Goal: Task Accomplishment & Management: Use online tool/utility

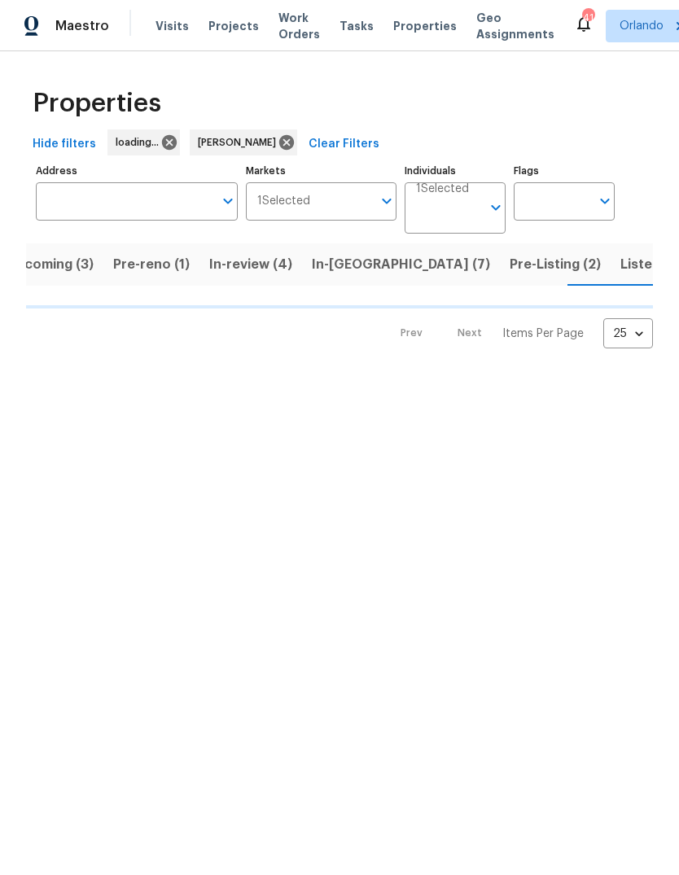
scroll to position [0, 30]
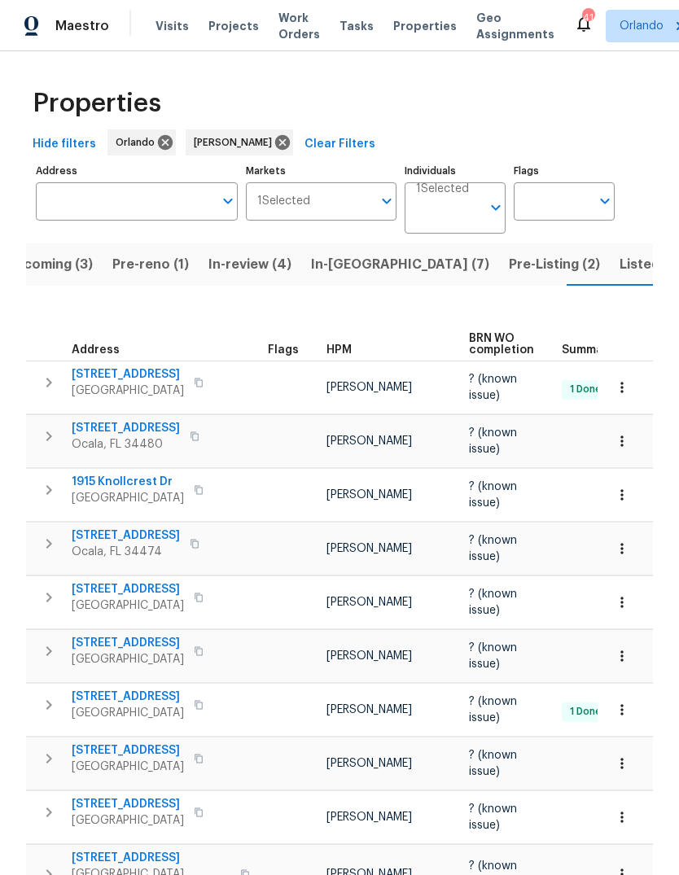
click at [620, 255] on span "Listed (31)" at bounding box center [653, 264] width 67 height 23
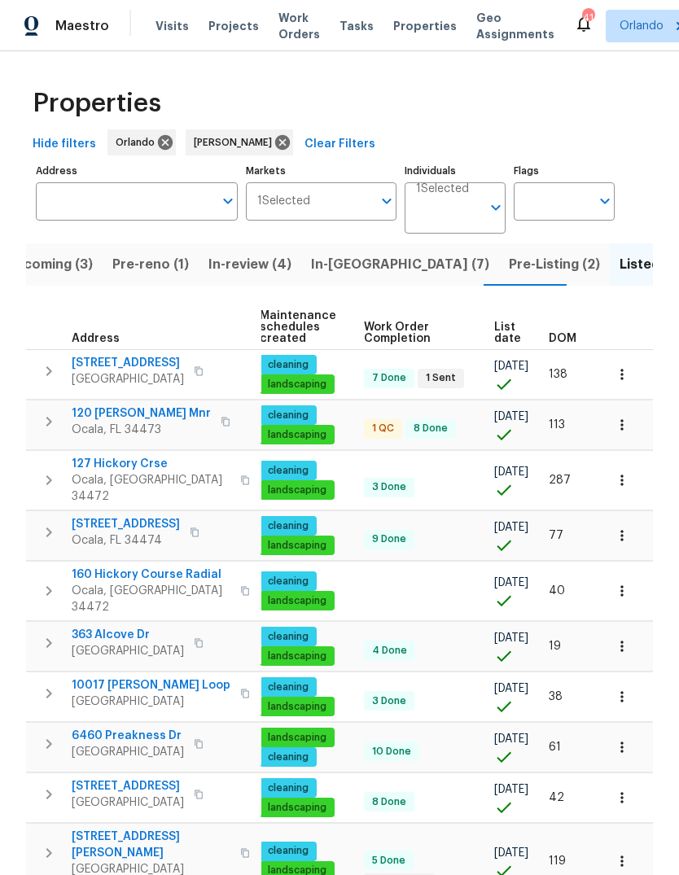
scroll to position [0, 226]
click at [503, 340] on span "List date" at bounding box center [507, 333] width 27 height 23
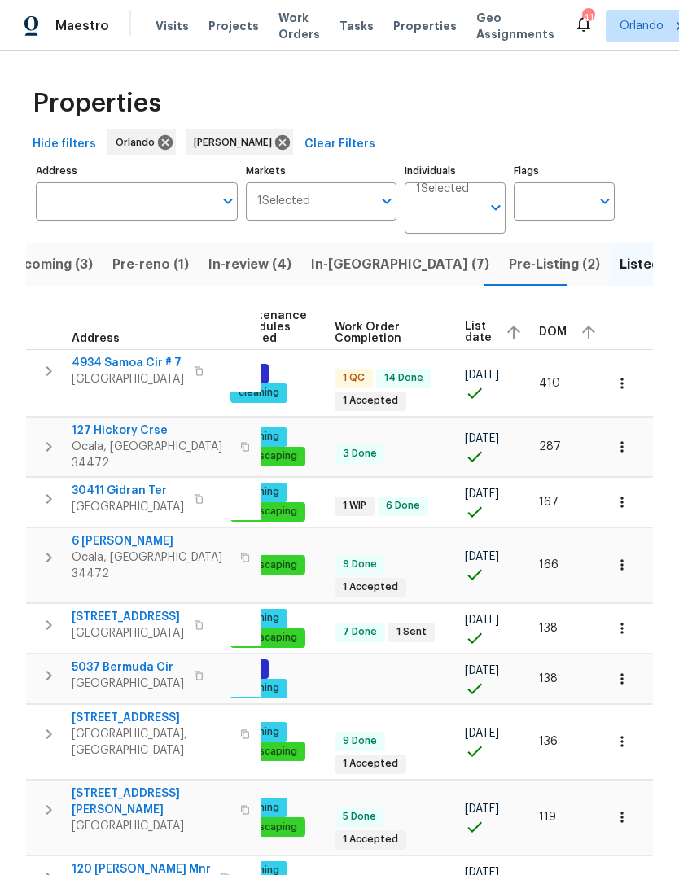
scroll to position [0, 238]
click at [484, 330] on div "List date" at bounding box center [496, 332] width 61 height 24
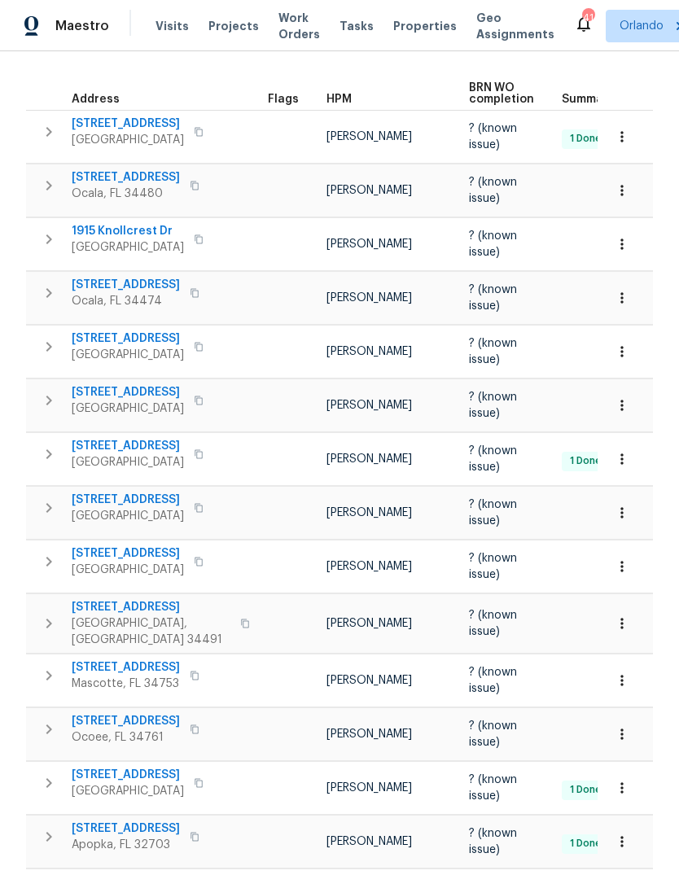
click at [86, 599] on span "9565 SE 174th Loop" at bounding box center [151, 607] width 159 height 16
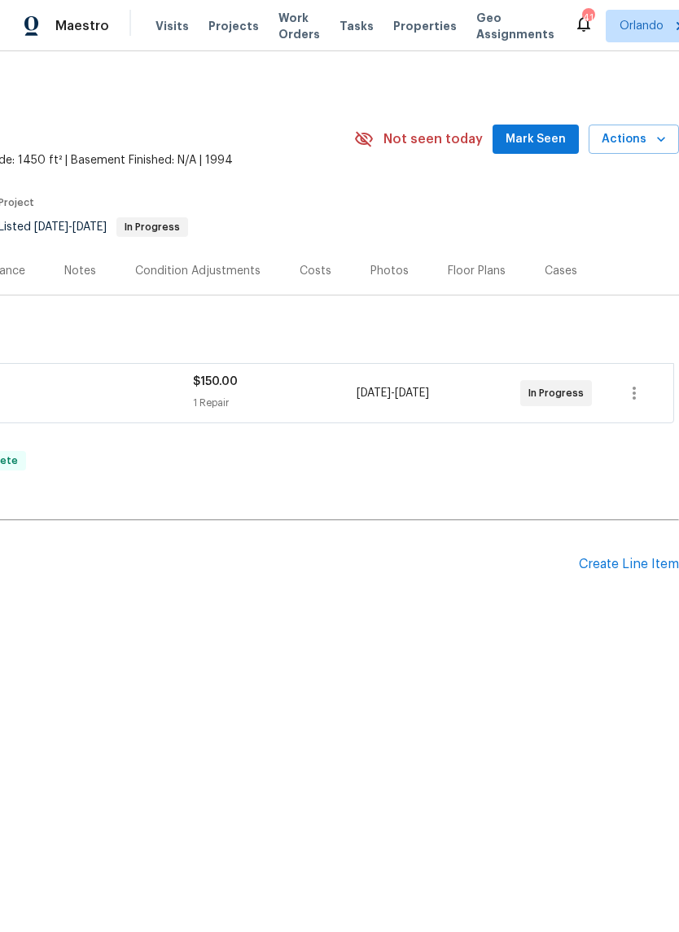
click at [641, 562] on div "Create Line Item" at bounding box center [629, 564] width 100 height 15
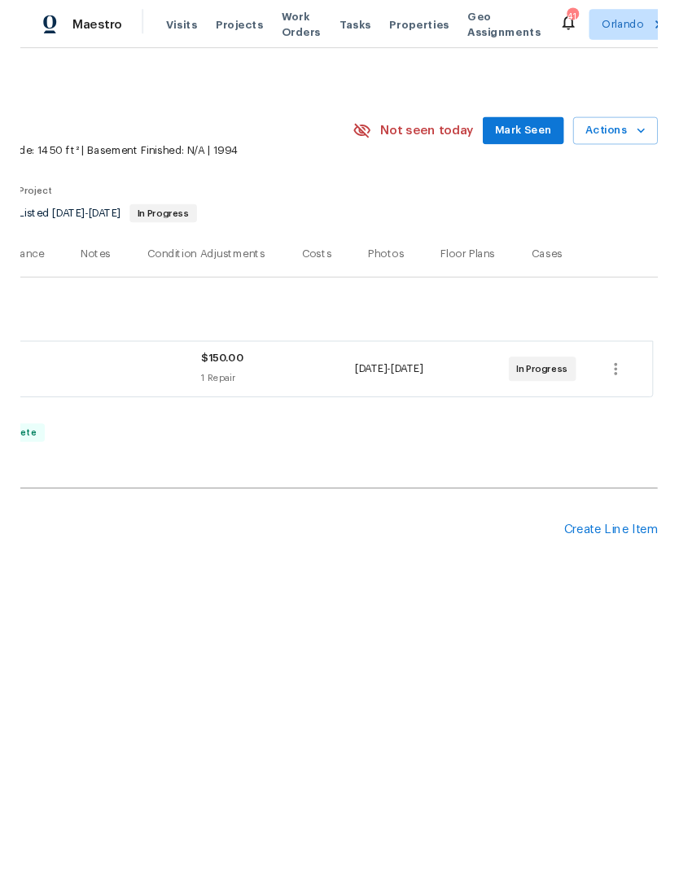
scroll to position [0, 241]
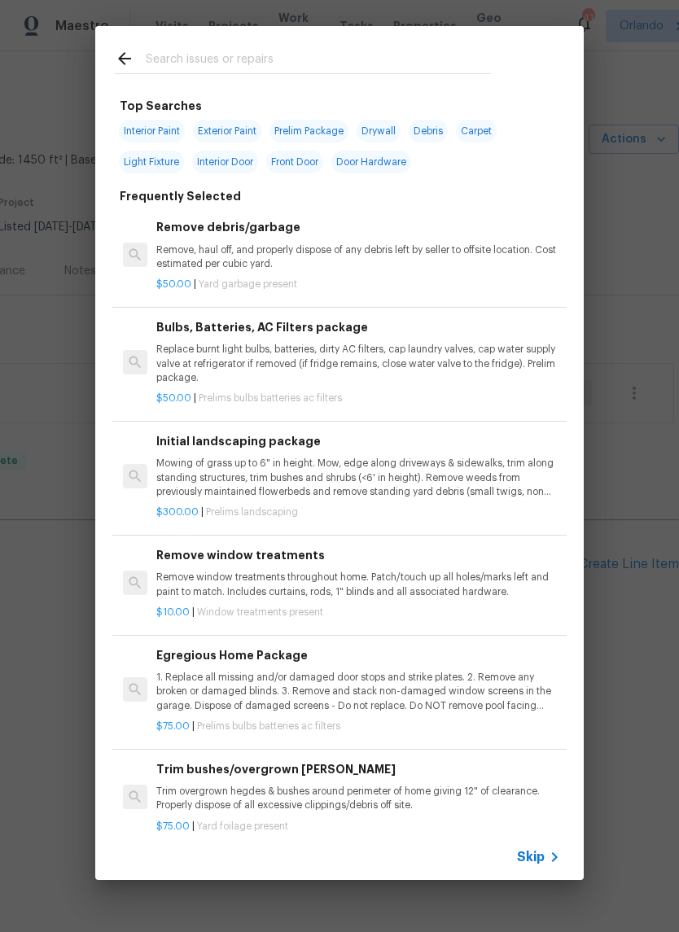
click at [195, 63] on input "text" at bounding box center [318, 61] width 345 height 24
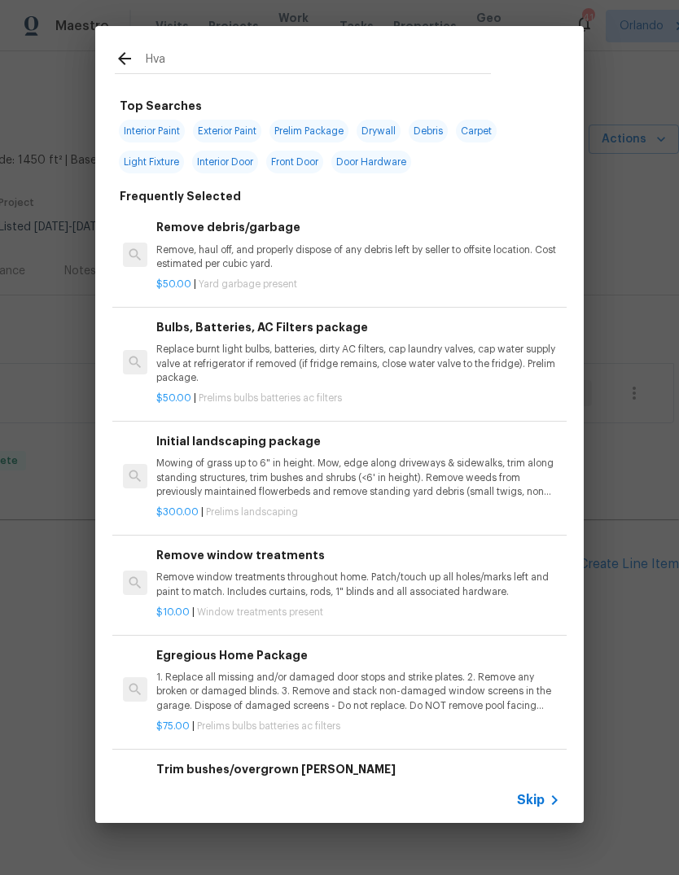
type input "Hvac"
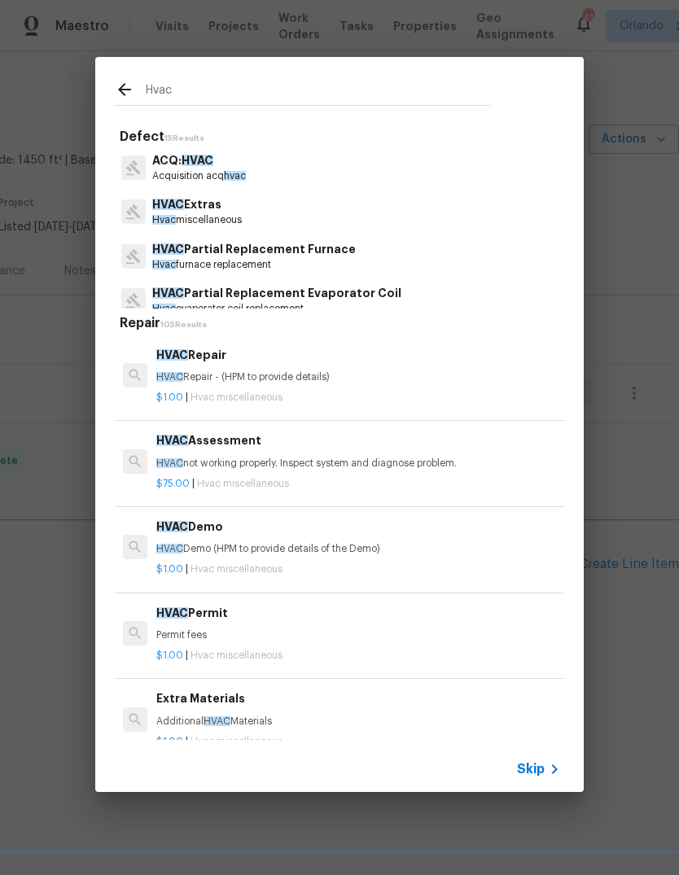
click at [170, 372] on span "HVAC" at bounding box center [169, 377] width 27 height 10
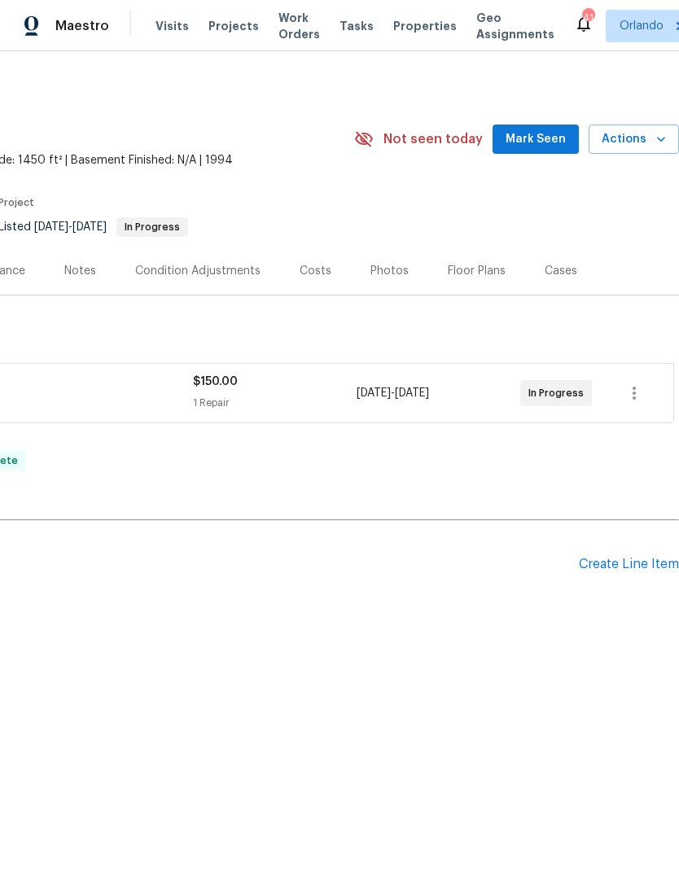
click at [640, 552] on div "Pending Line Items Create Line Item" at bounding box center [219, 565] width 920 height 76
click at [647, 557] on div "Create Line Item" at bounding box center [629, 564] width 100 height 15
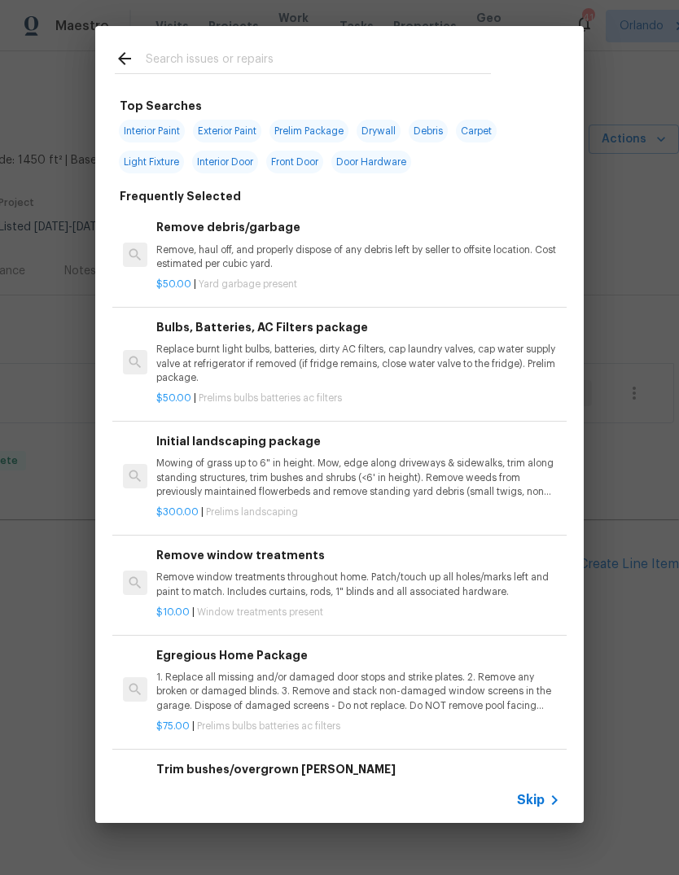
click at [643, 554] on div "Top Searches Interior Paint Exterior Paint Prelim Package Drywall Debris Carpet…" at bounding box center [339, 424] width 679 height 849
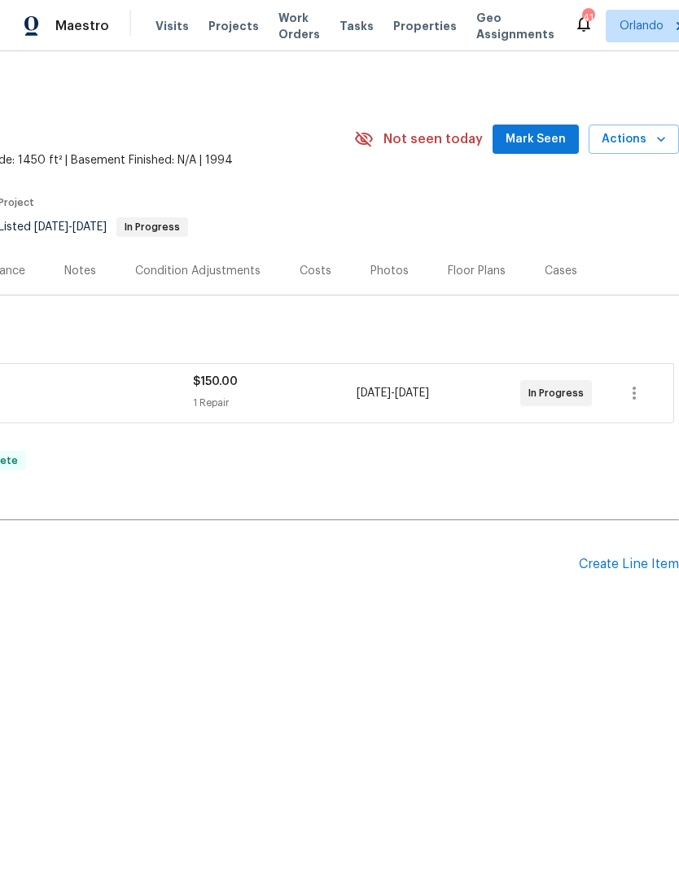
click at [638, 563] on div "Create Line Item" at bounding box center [629, 564] width 100 height 15
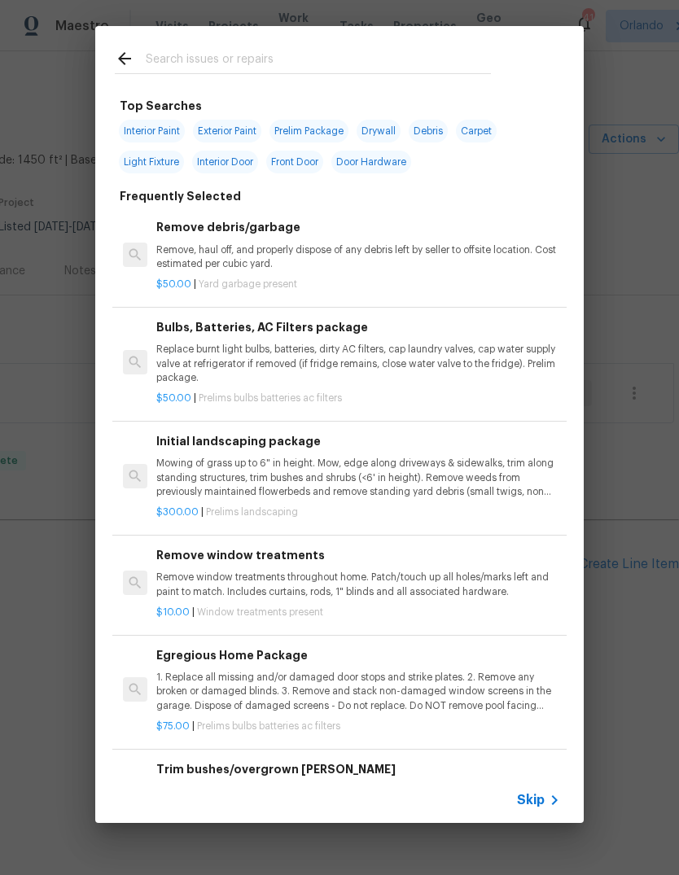
click at [191, 73] on input "text" at bounding box center [318, 61] width 345 height 24
type input "Hvac"
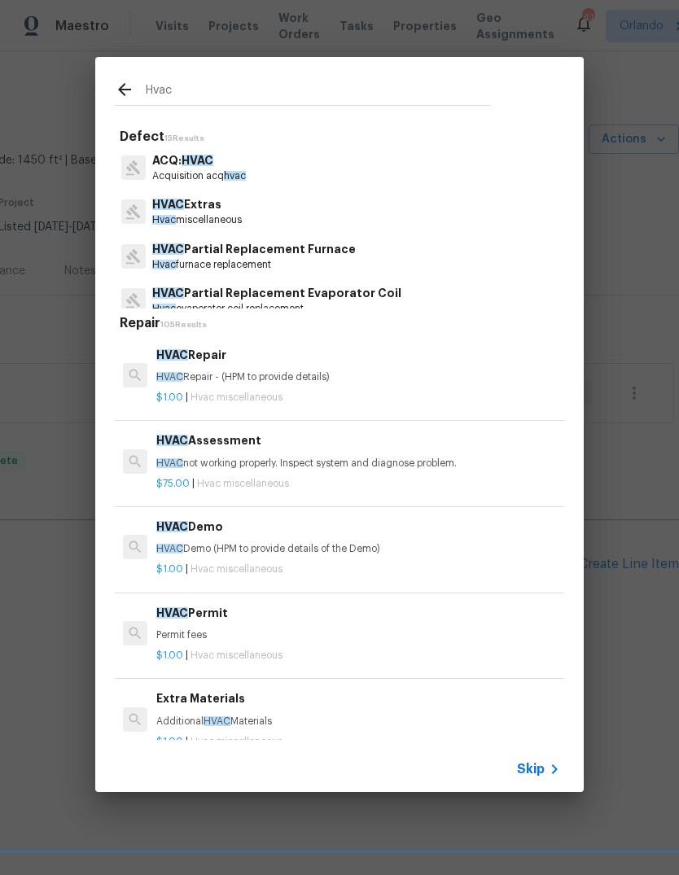
click at [191, 366] on div "HVAC Repair HVAC Repair - (HPM to provide details)" at bounding box center [358, 365] width 404 height 39
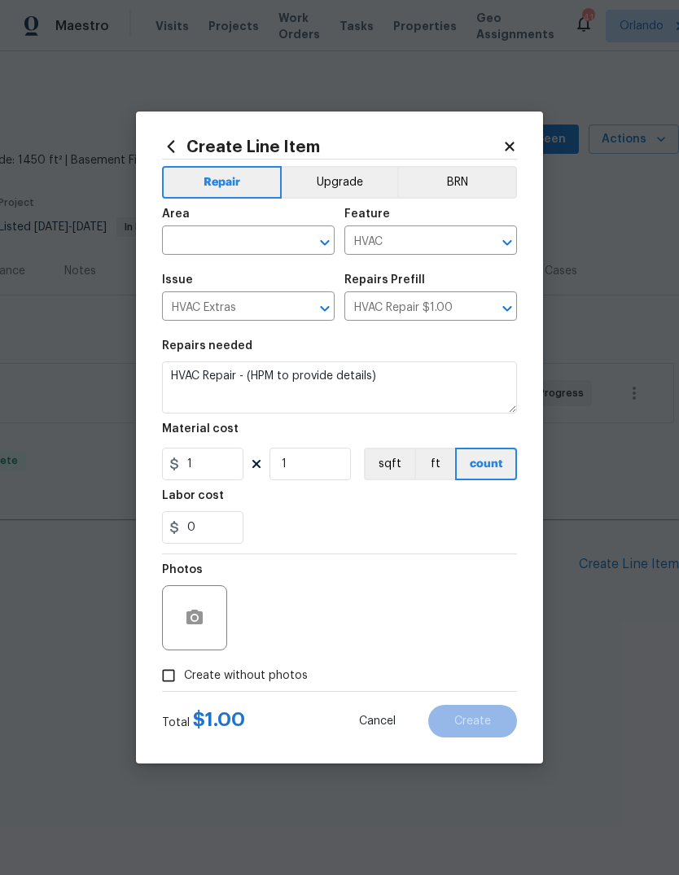
click at [186, 245] on input "text" at bounding box center [225, 242] width 127 height 25
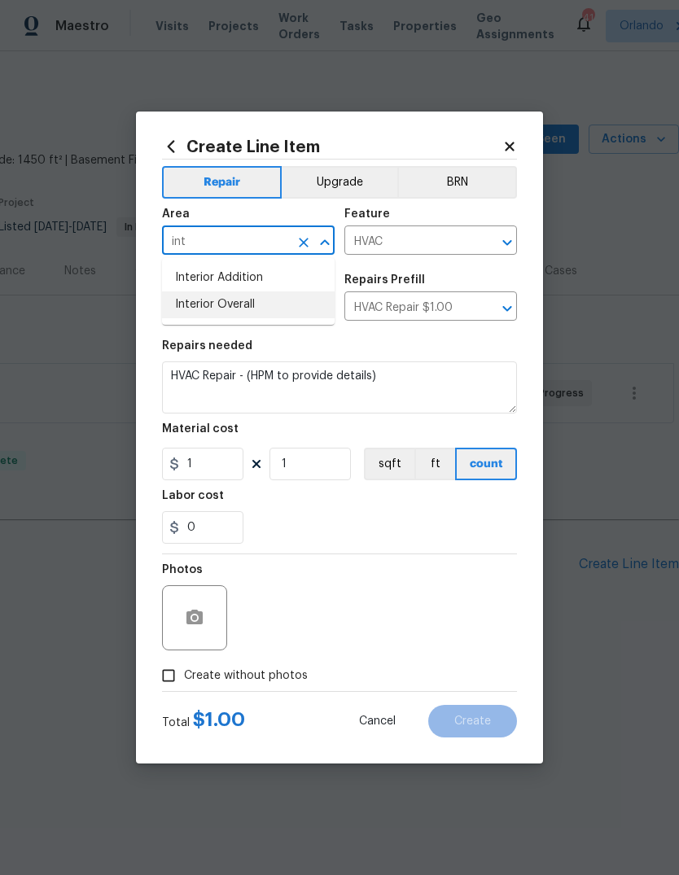
click at [227, 315] on li "Interior Overall" at bounding box center [248, 304] width 173 height 27
type input "Interior Overall"
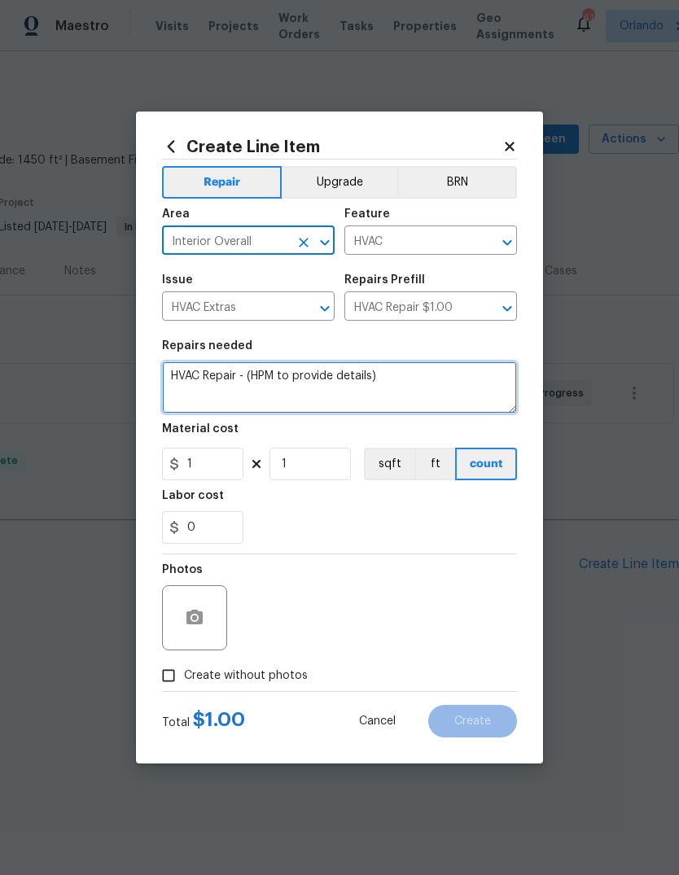
click at [354, 378] on textarea "HVAC Repair - (HPM to provide details)" at bounding box center [339, 388] width 355 height 52
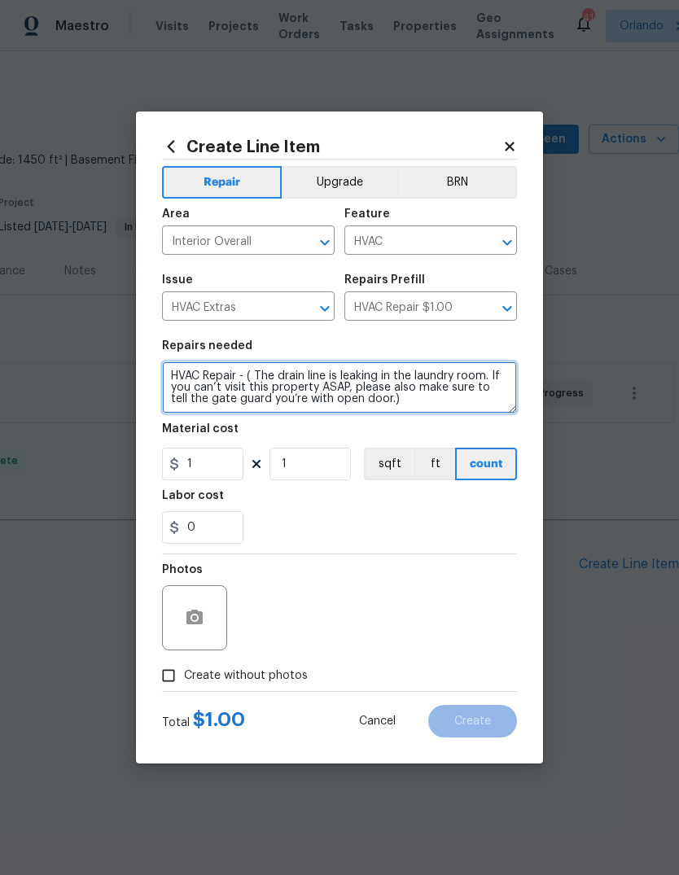
type textarea "HVAC Repair - ( The drain line is leaking in the laundry room. If you can’t vis…"
click at [276, 500] on div "Labor cost" at bounding box center [339, 500] width 355 height 21
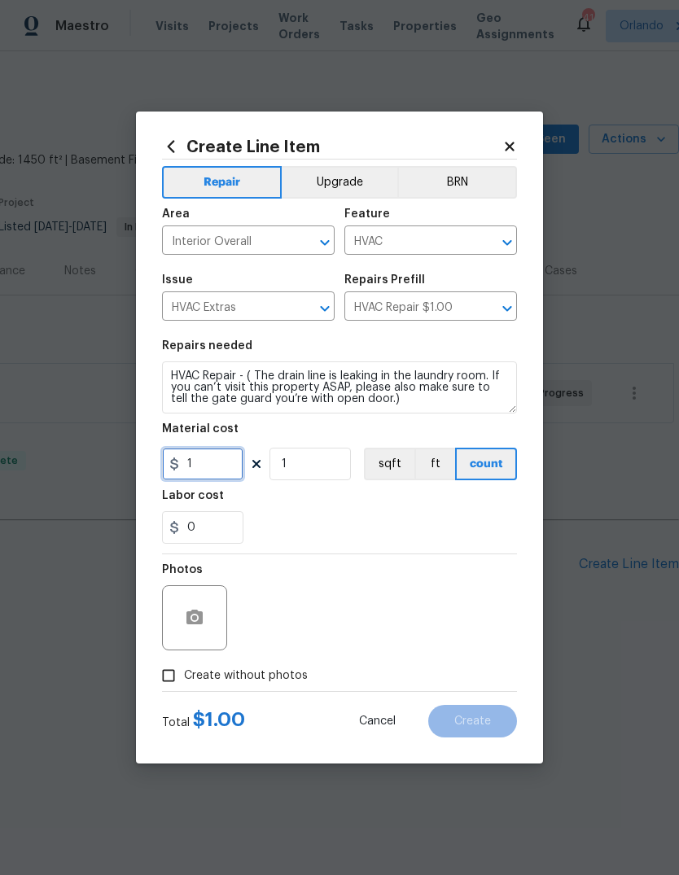
click at [223, 475] on input "1" at bounding box center [202, 464] width 81 height 33
type input "150"
click at [287, 516] on section "Repairs needed HVAC Repair - ( The drain line is leaking in the laundry room. I…" at bounding box center [339, 442] width 355 height 223
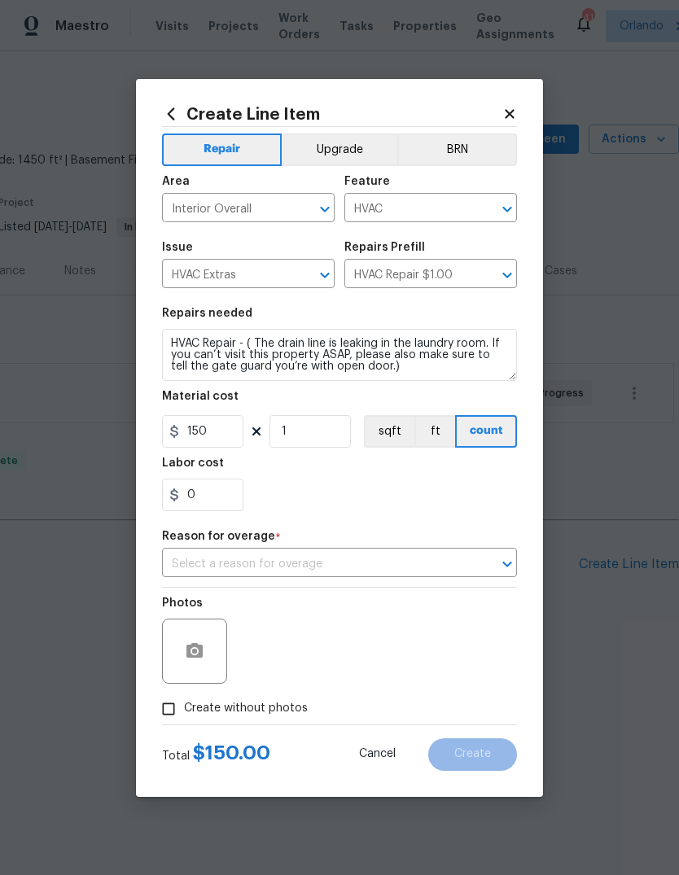
click at [235, 558] on input "text" at bounding box center [316, 564] width 309 height 25
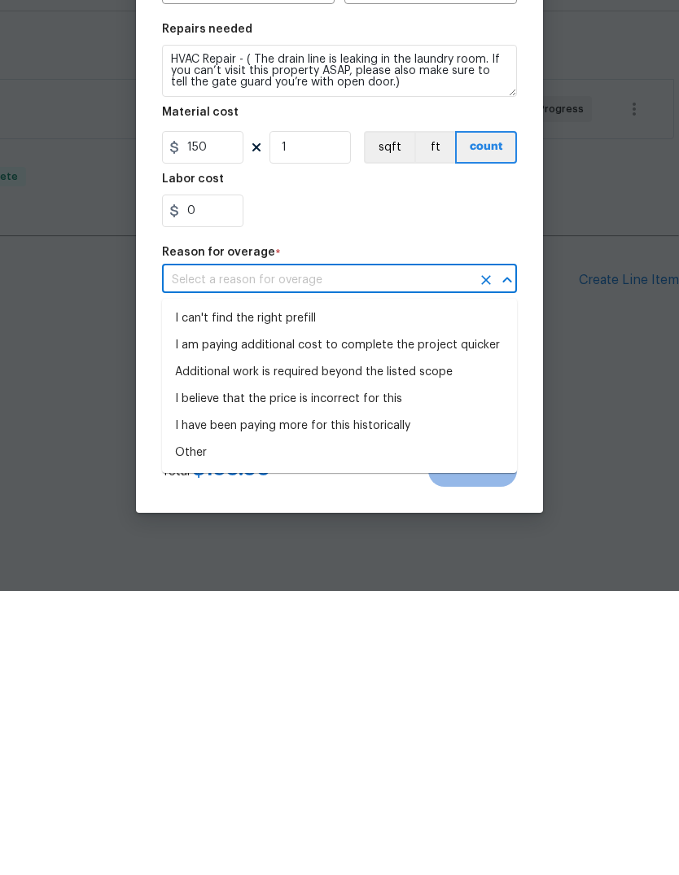
click at [212, 590] on li "I can't find the right prefill" at bounding box center [339, 603] width 355 height 27
type input "I can't find the right prefill"
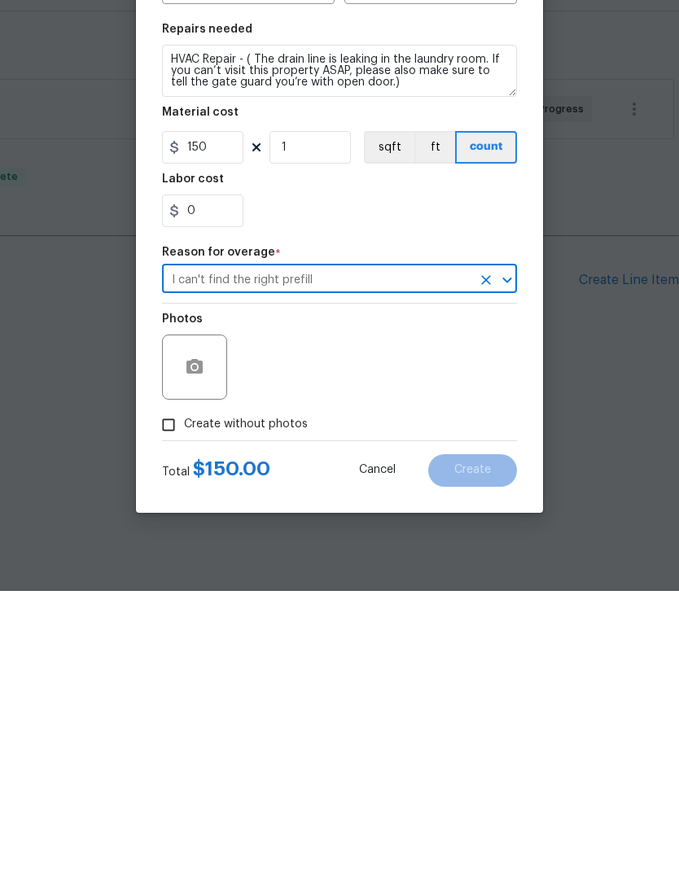
click at [171, 694] on input "Create without photos" at bounding box center [168, 709] width 31 height 31
checkbox input "true"
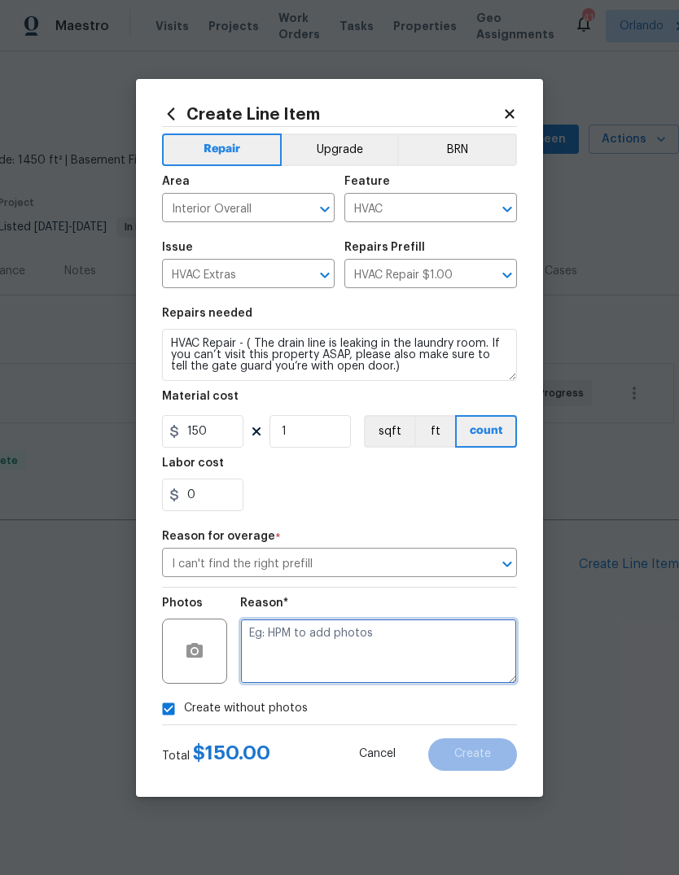
click at [450, 664] on textarea at bounding box center [378, 651] width 277 height 65
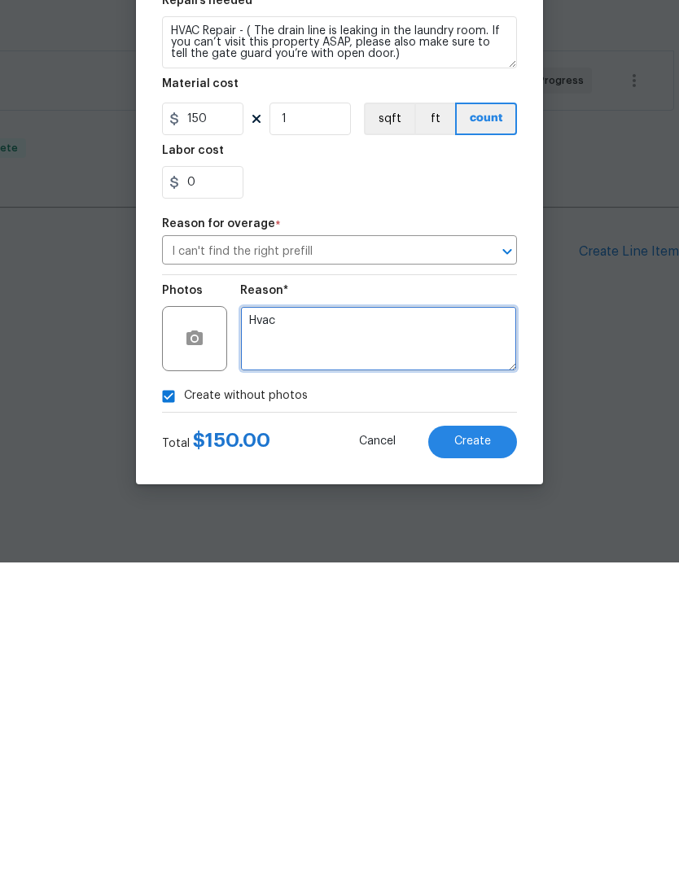
type textarea "Hvac"
click at [506, 739] on button "Create" at bounding box center [472, 755] width 89 height 33
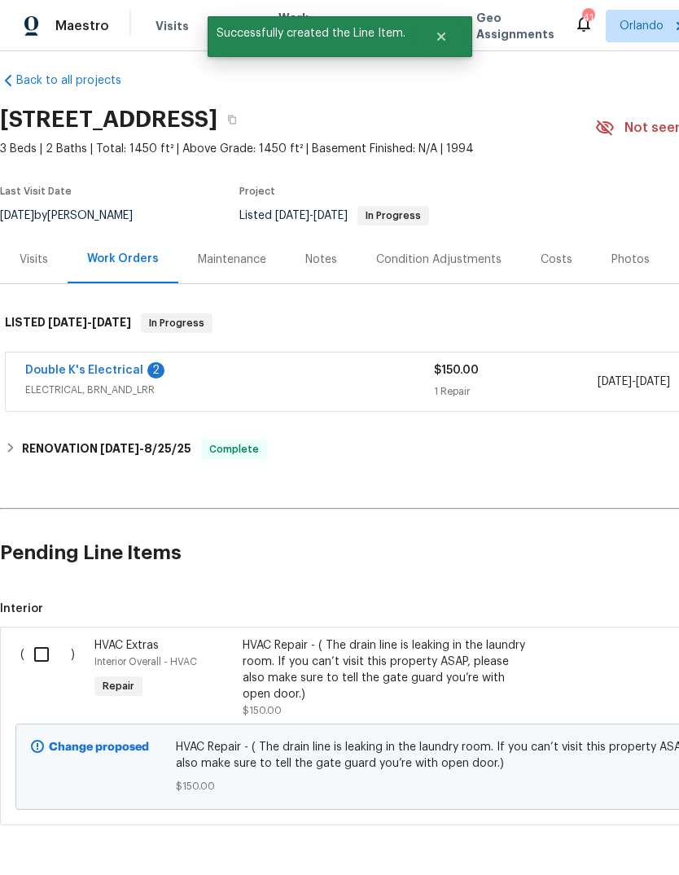
scroll to position [11, 0]
click at [46, 665] on input "checkbox" at bounding box center [47, 655] width 46 height 34
checkbox input "true"
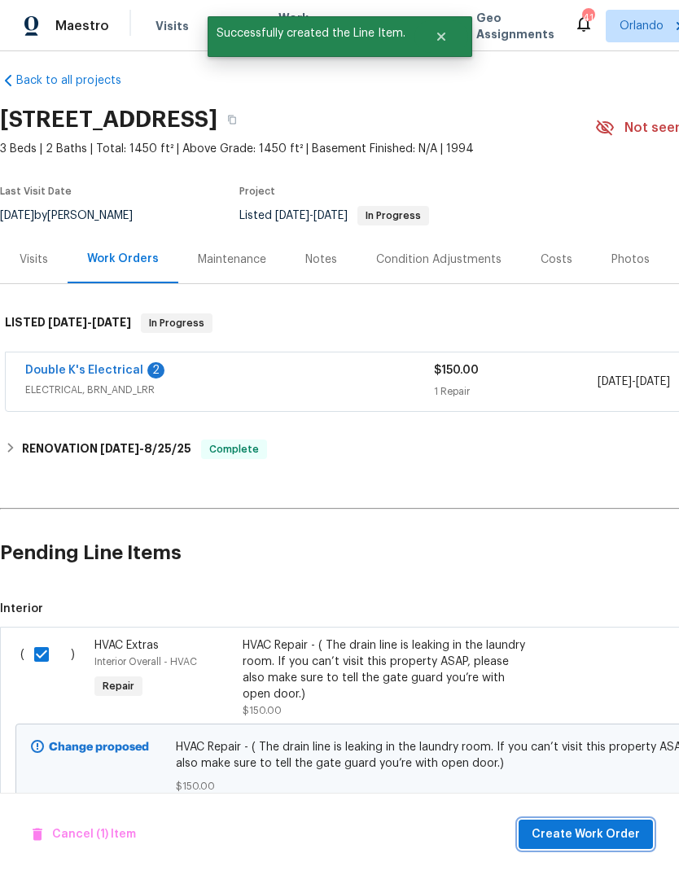
click at [609, 830] on span "Create Work Order" at bounding box center [586, 835] width 108 height 20
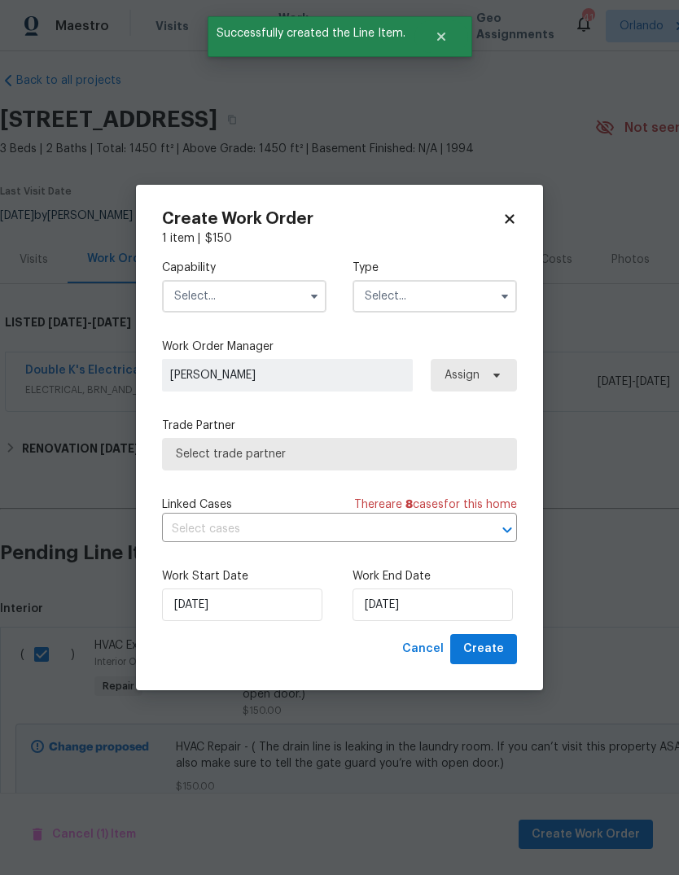
click at [198, 298] on input "text" at bounding box center [244, 296] width 164 height 33
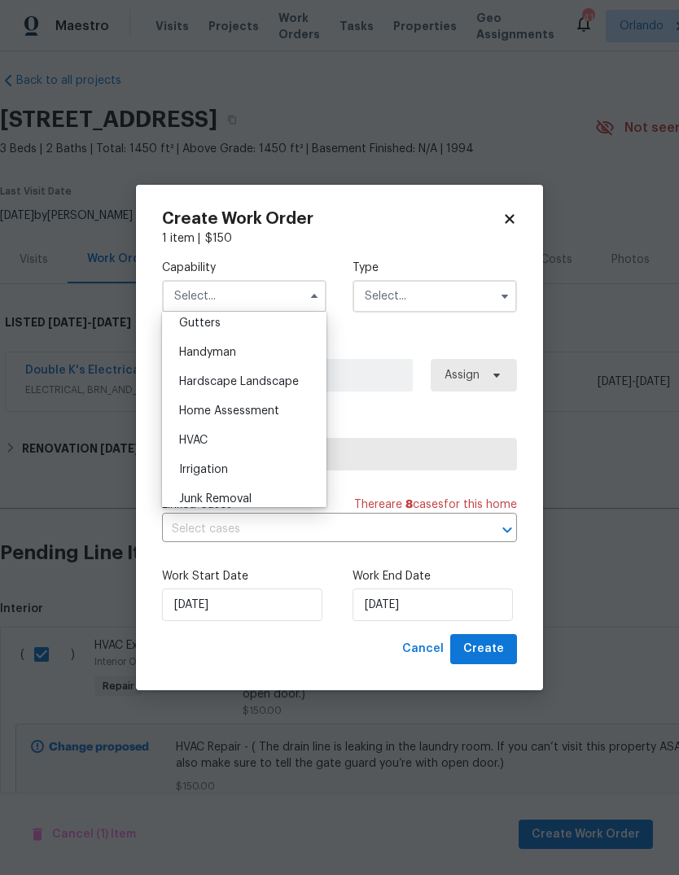
scroll to position [875, 0]
click at [191, 439] on span "HVAC" at bounding box center [193, 438] width 28 height 11
type input "HVAC"
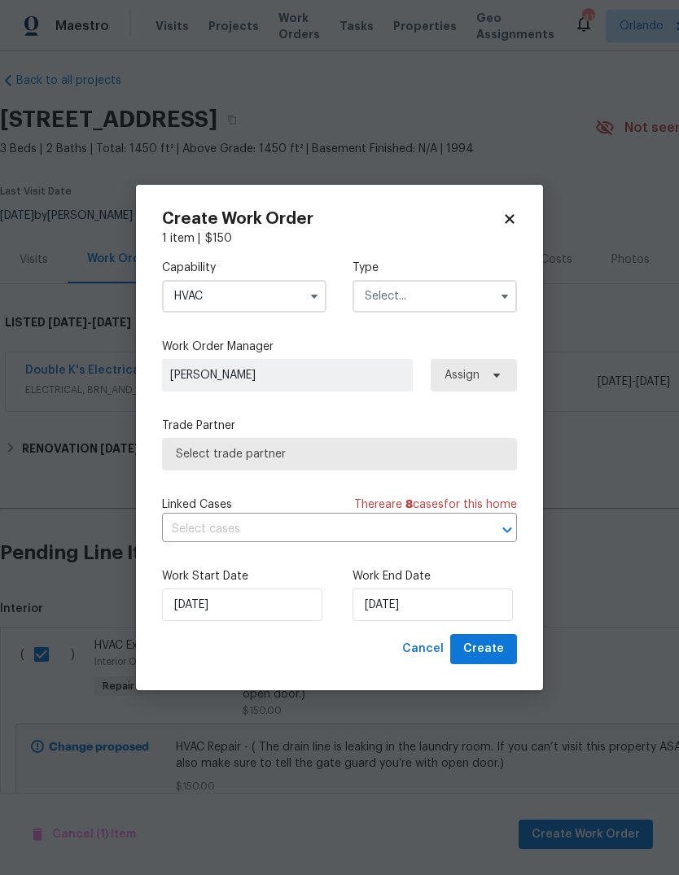
click at [389, 291] on input "text" at bounding box center [435, 296] width 164 height 33
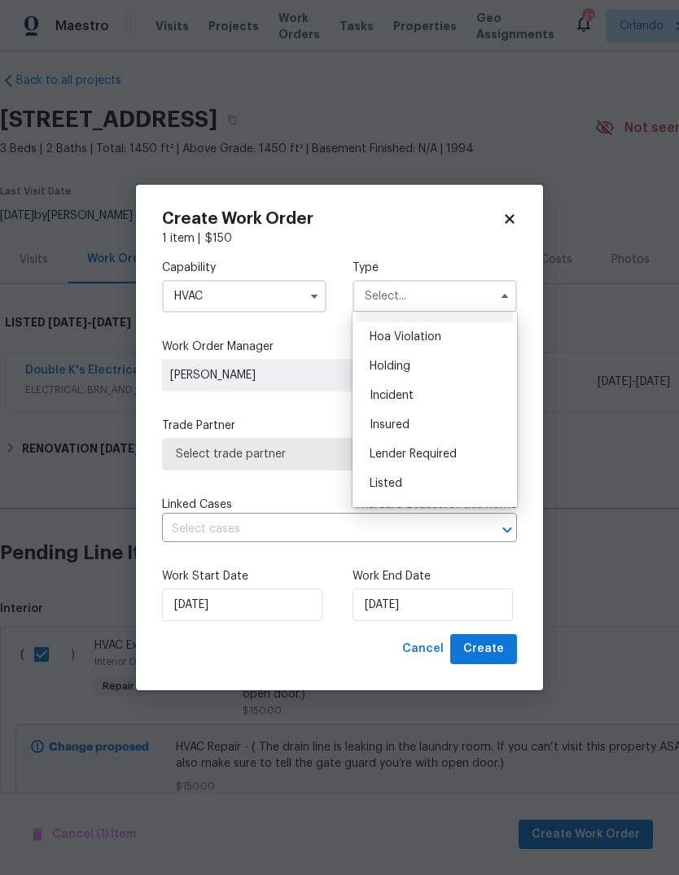
scroll to position [51, 0]
click at [416, 449] on div "Listed" at bounding box center [435, 455] width 156 height 29
type input "Listed"
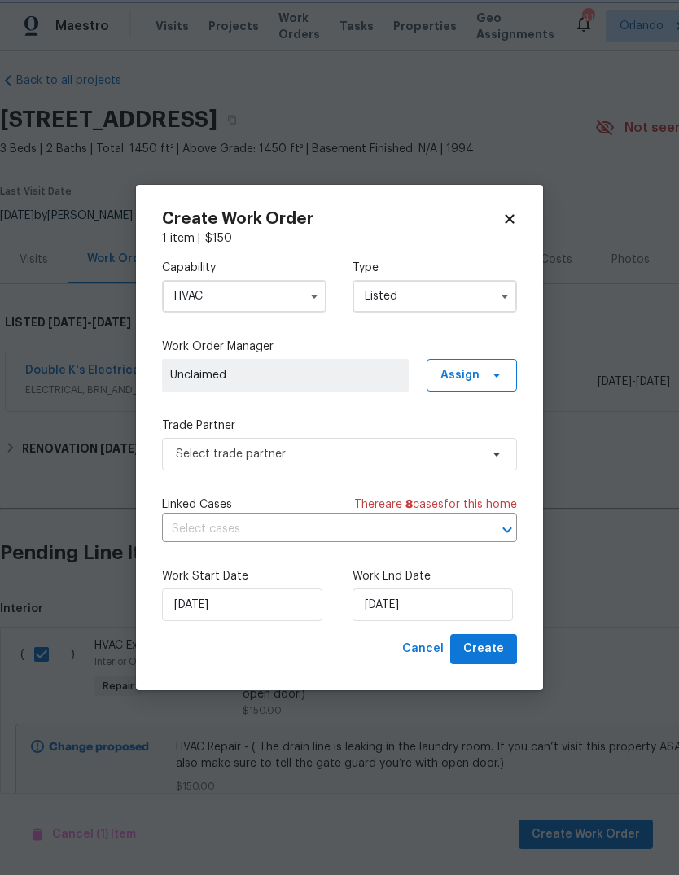
scroll to position [0, 0]
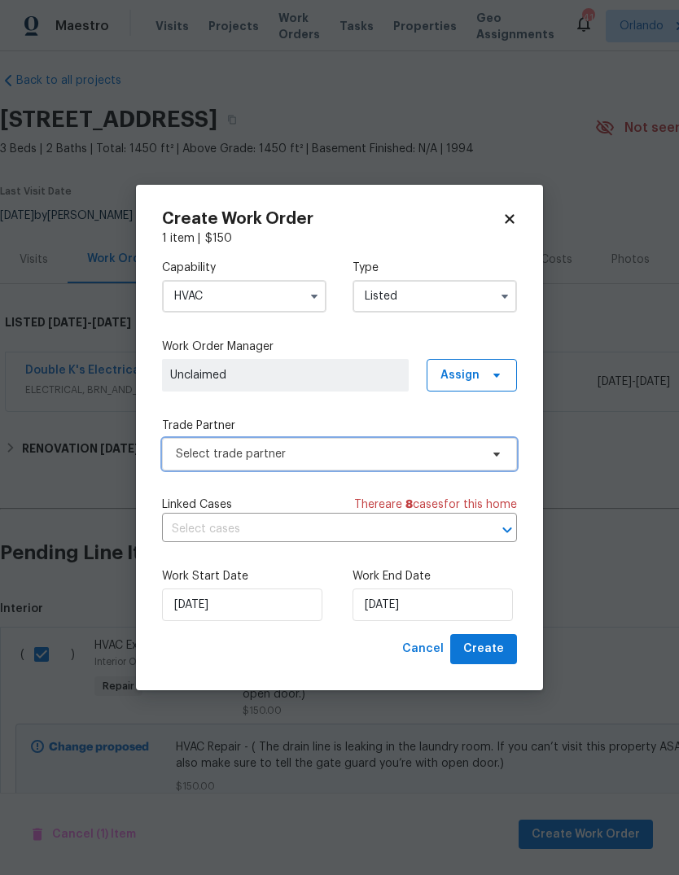
click at [474, 454] on span "Select trade partner" at bounding box center [328, 454] width 304 height 16
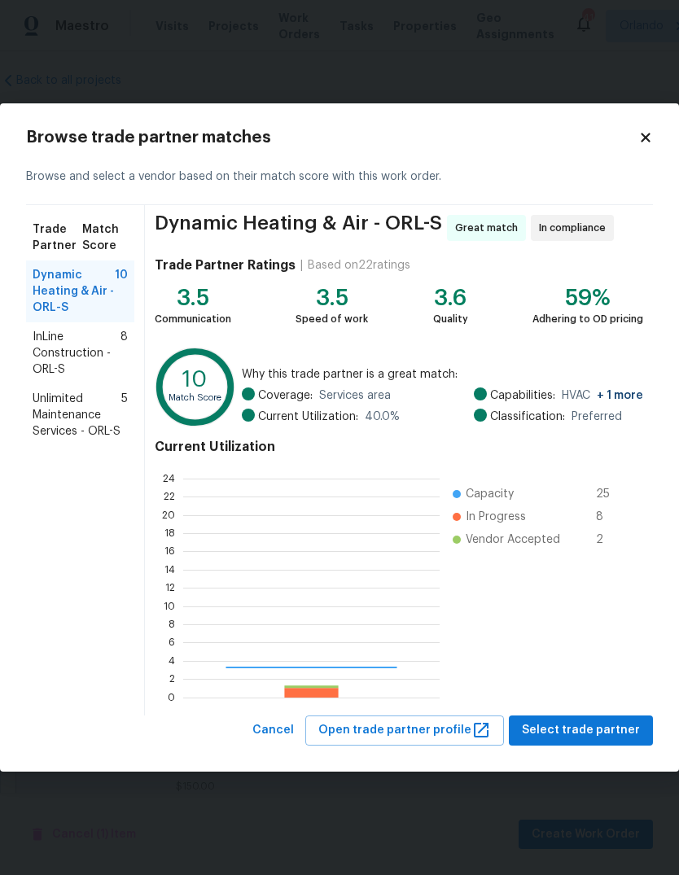
scroll to position [228, 256]
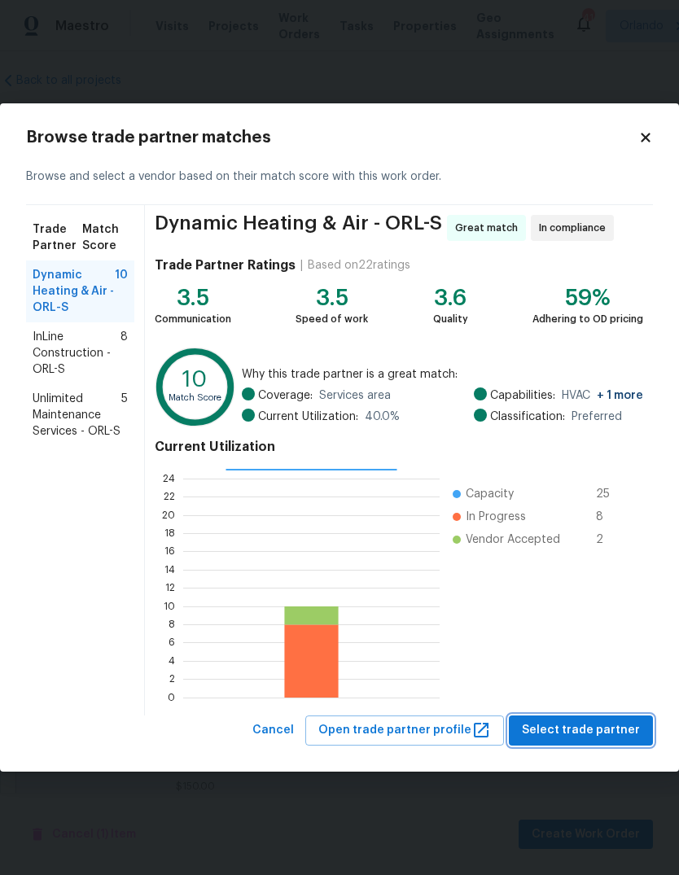
click at [611, 734] on span "Select trade partner" at bounding box center [581, 731] width 118 height 20
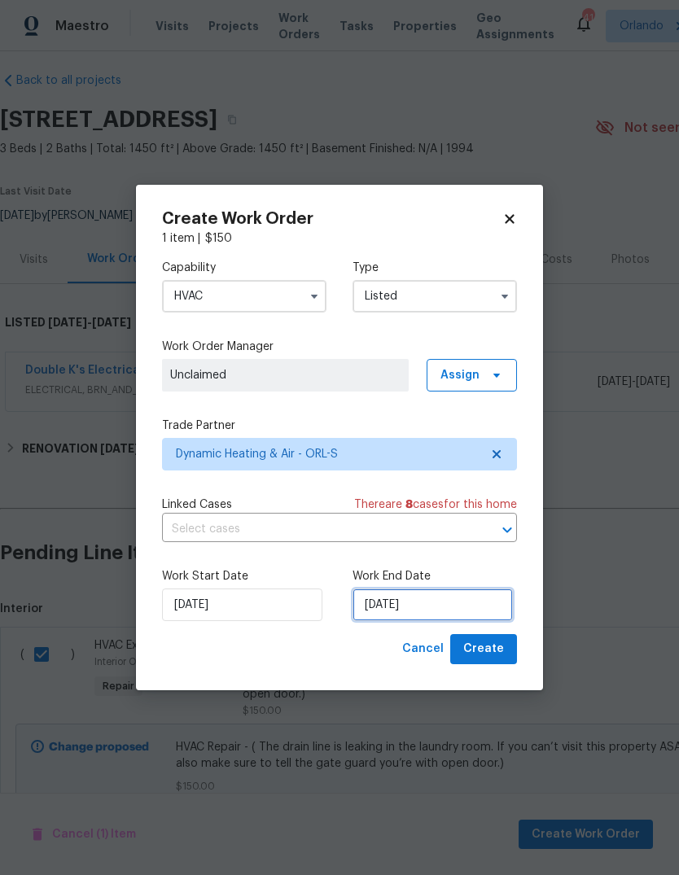
click at [484, 601] on input "[DATE]" at bounding box center [433, 605] width 160 height 33
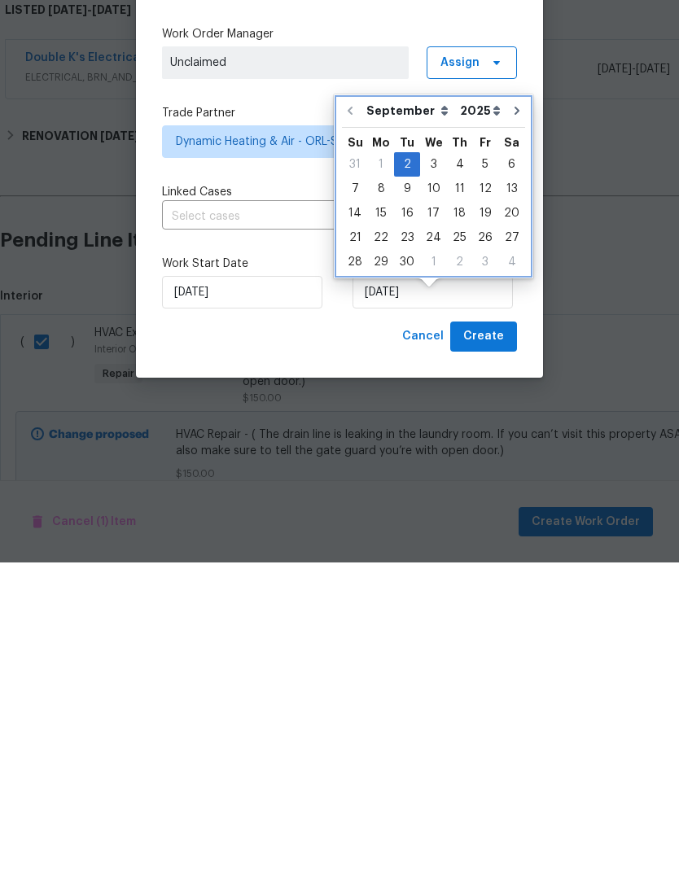
click at [511, 417] on icon "Go to next month" at bounding box center [517, 423] width 13 height 13
type input "[DATE]"
select select "9"
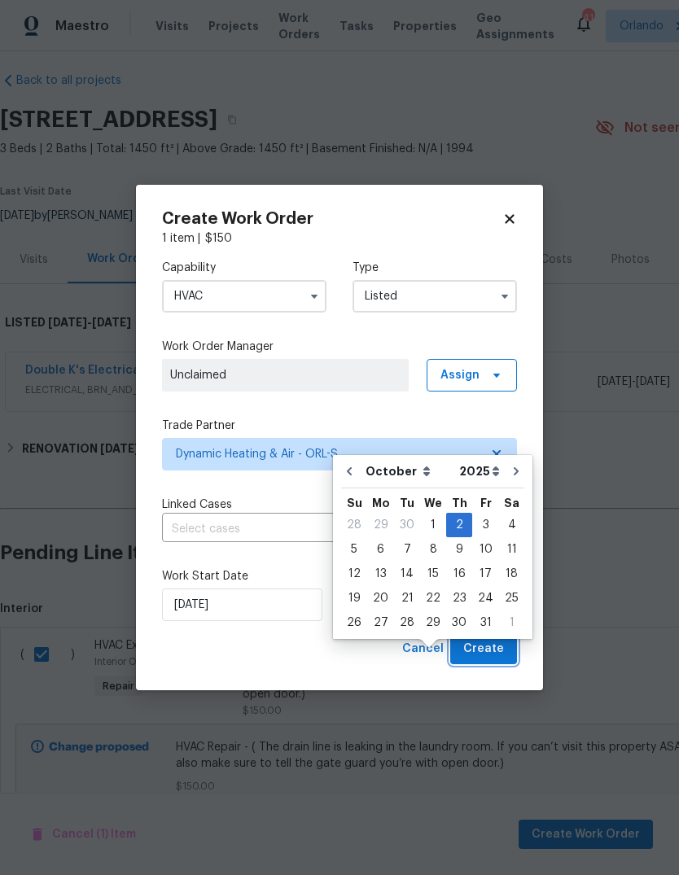
click at [496, 647] on span "Create" at bounding box center [483, 649] width 41 height 20
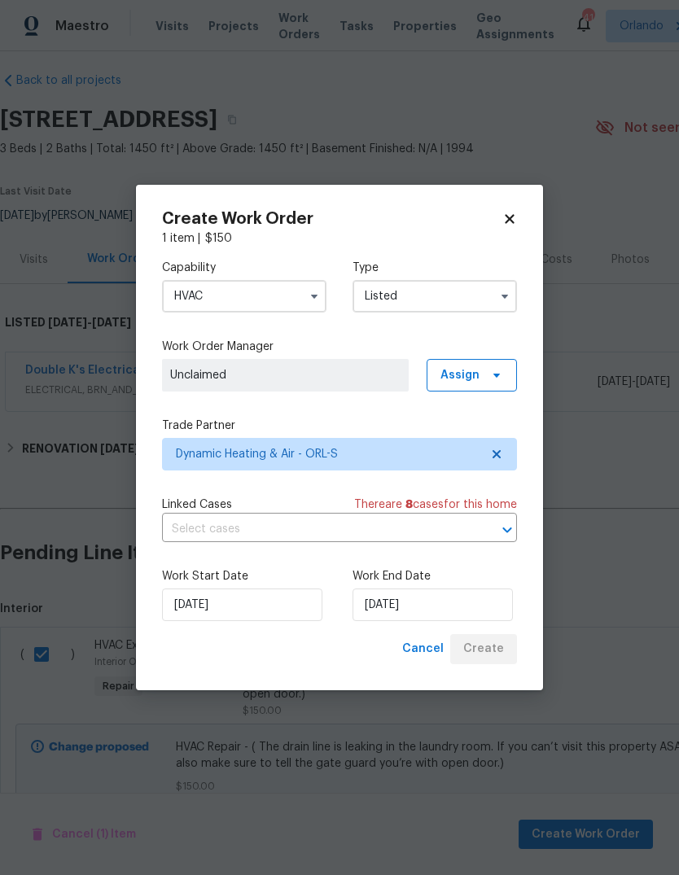
checkbox input "false"
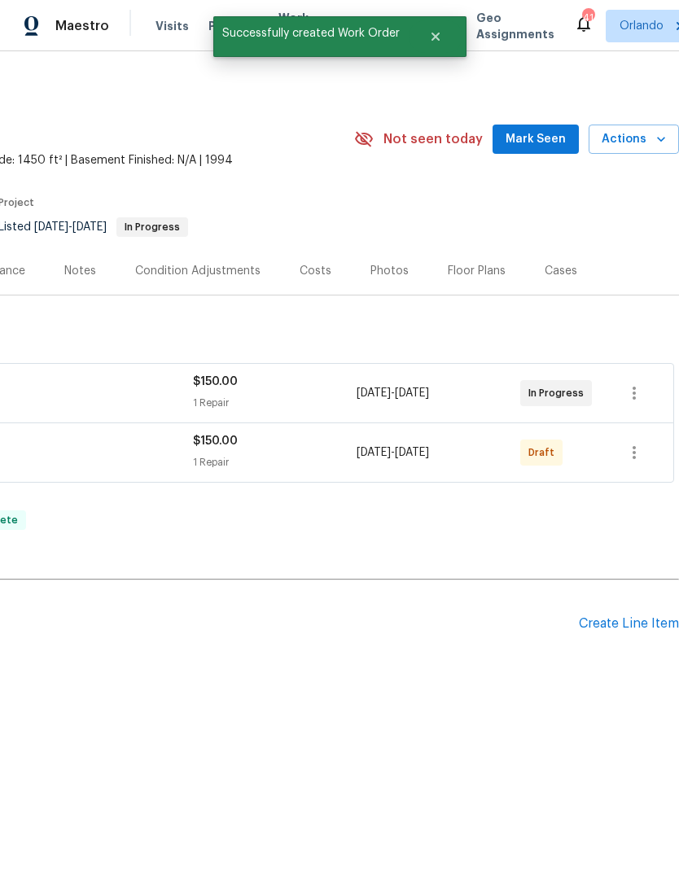
scroll to position [0, 241]
click at [631, 453] on icon "button" at bounding box center [635, 453] width 20 height 20
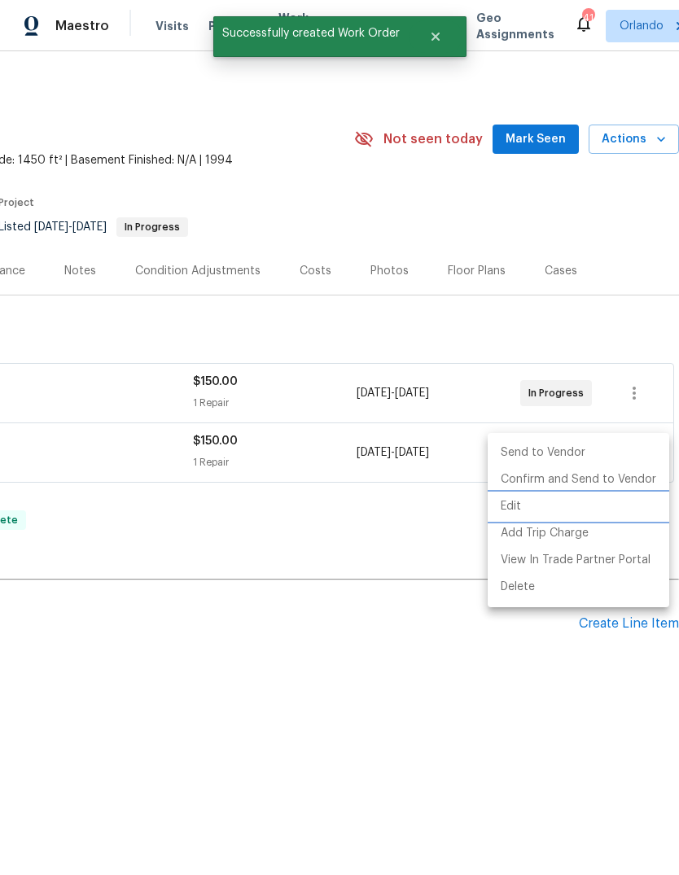
click at [585, 503] on li "Edit" at bounding box center [579, 506] width 182 height 27
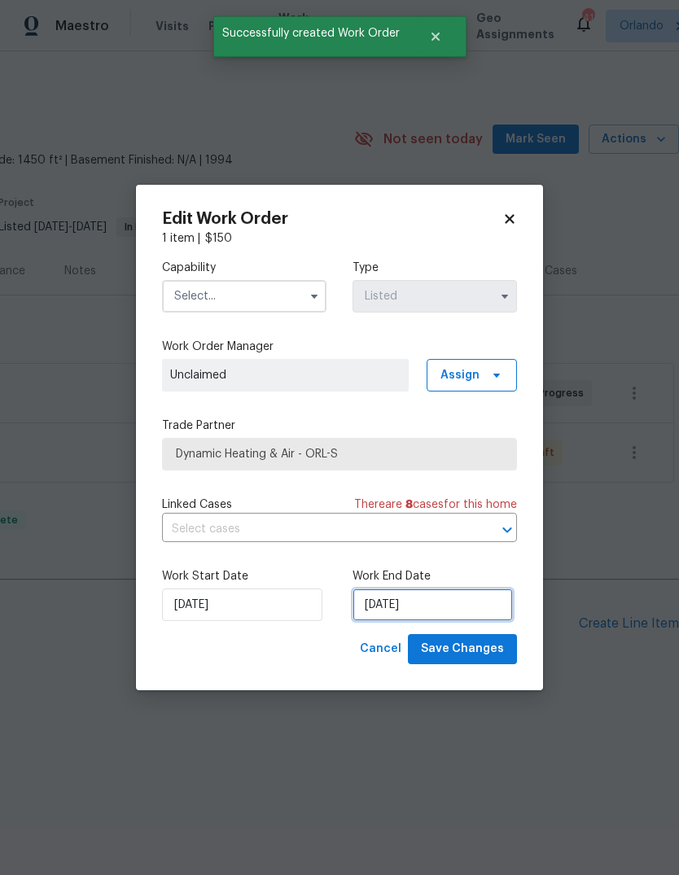
click at [474, 615] on input "[DATE]" at bounding box center [433, 605] width 160 height 33
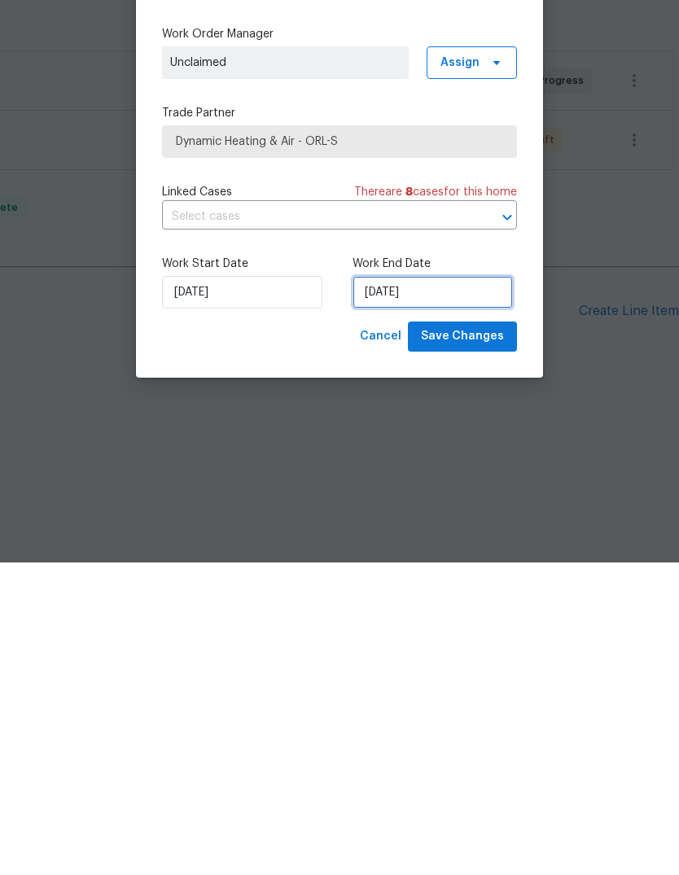
select select "9"
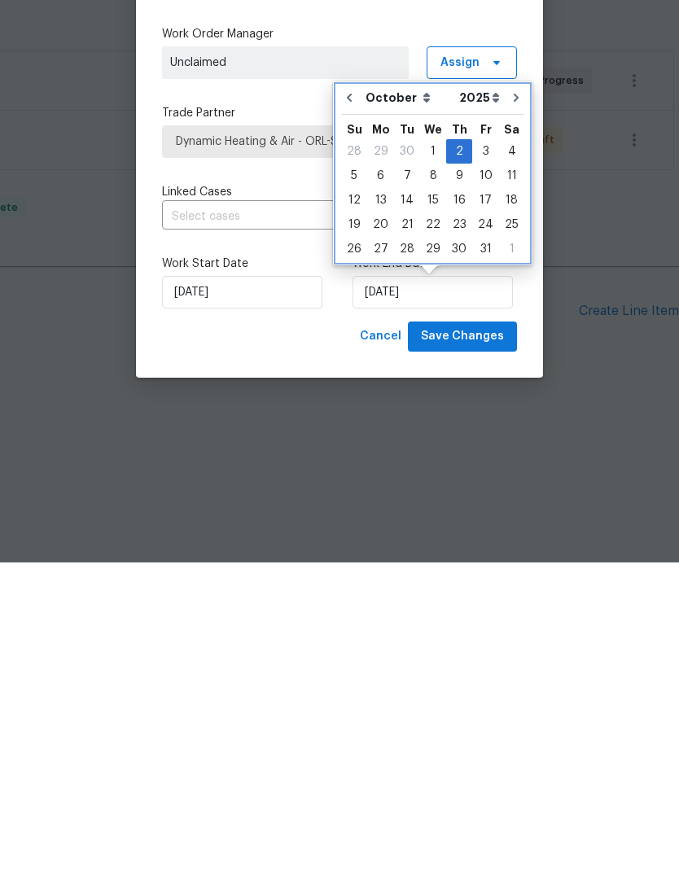
click at [348, 404] on icon "Go to previous month" at bounding box center [349, 410] width 13 height 13
type input "[DATE]"
select select "8"
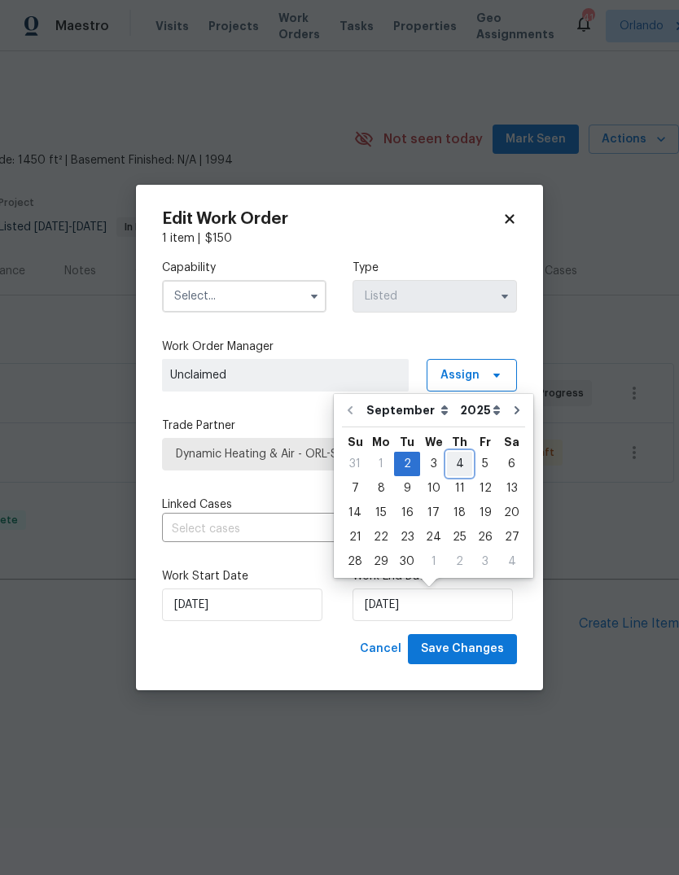
click at [458, 458] on div "4" at bounding box center [459, 464] width 25 height 23
type input "[DATE]"
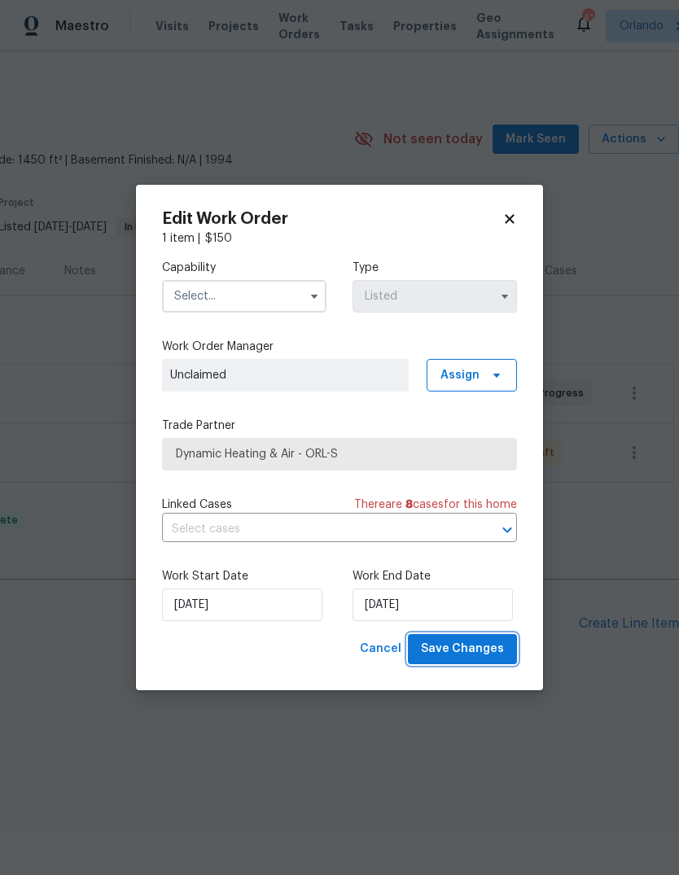
click at [482, 637] on button "Save Changes" at bounding box center [462, 649] width 109 height 30
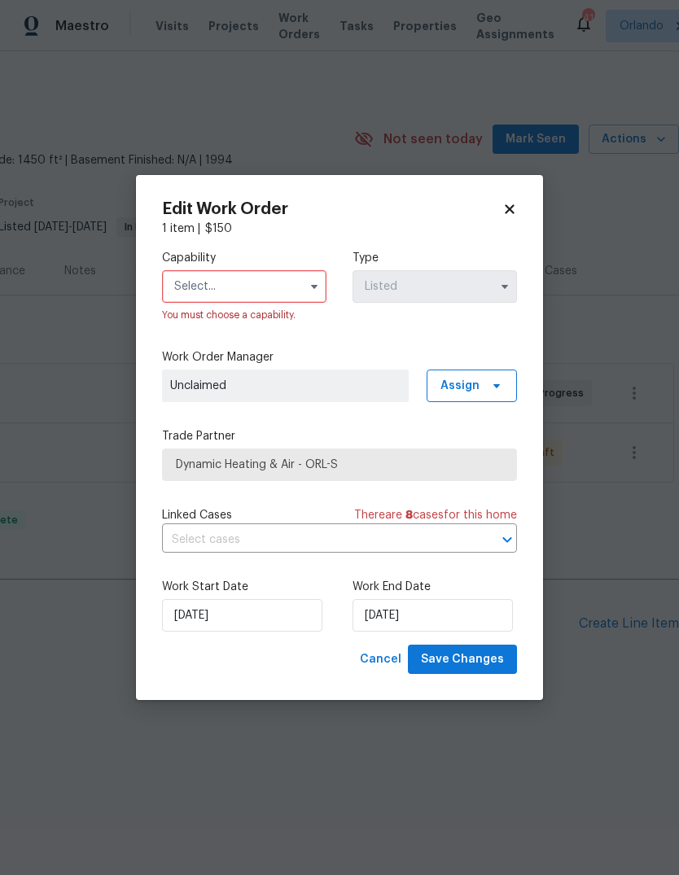
click at [206, 288] on input "text" at bounding box center [244, 286] width 164 height 33
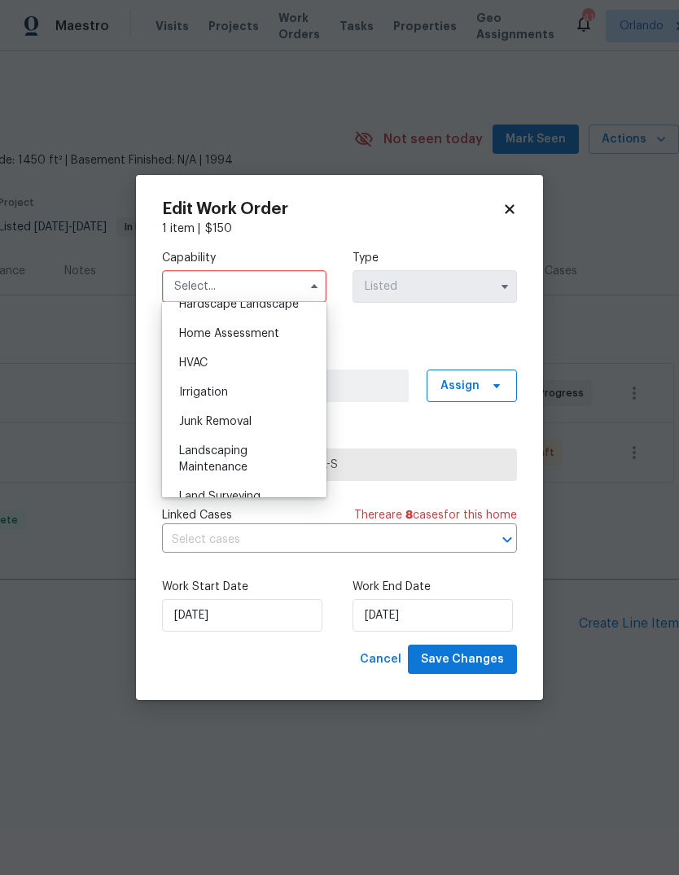
scroll to position [946, 0]
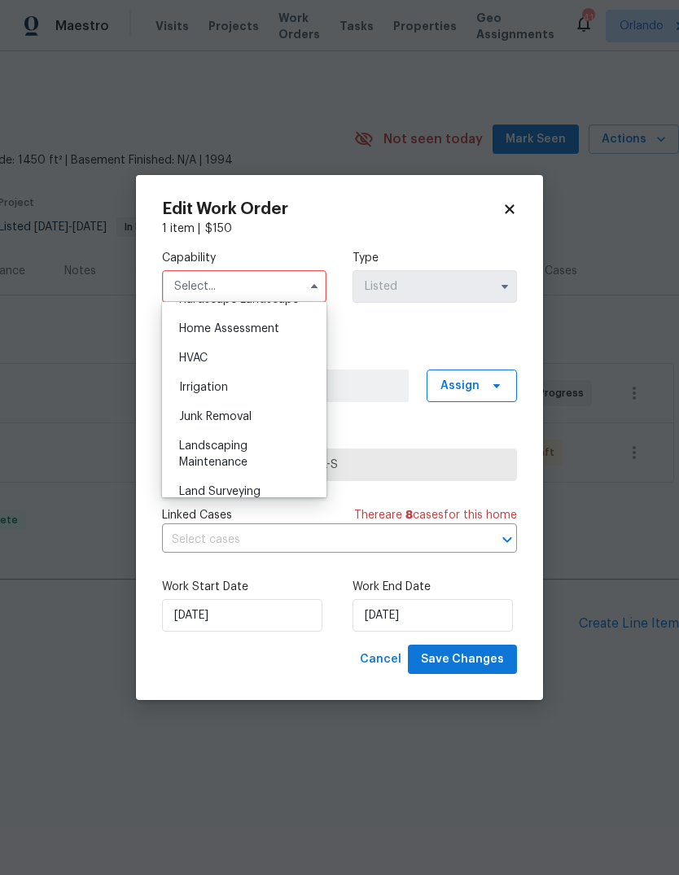
click at [186, 360] on span "HVAC" at bounding box center [193, 358] width 28 height 11
type input "HVAC"
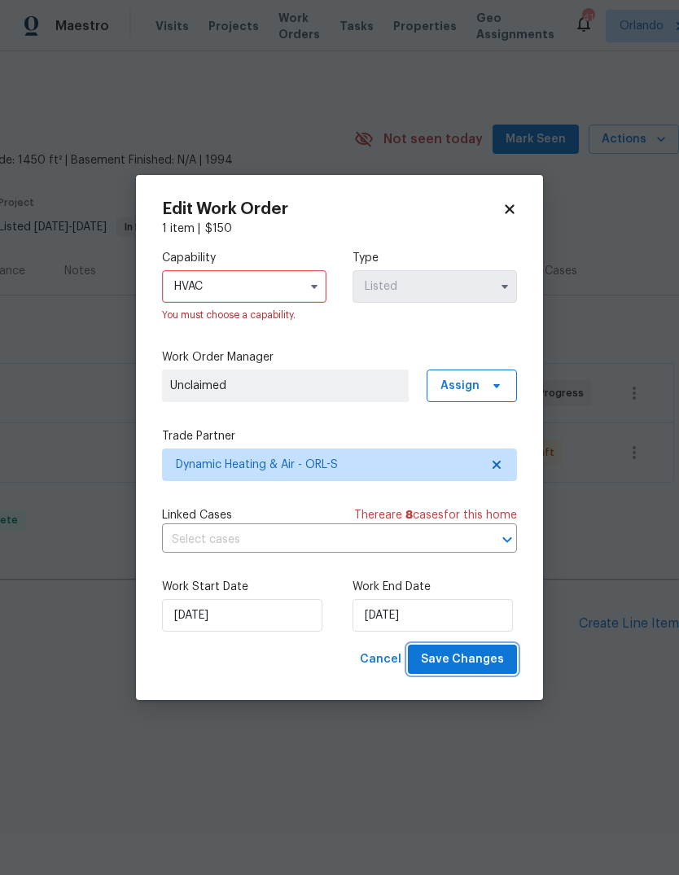
click at [490, 651] on span "Save Changes" at bounding box center [462, 660] width 83 height 20
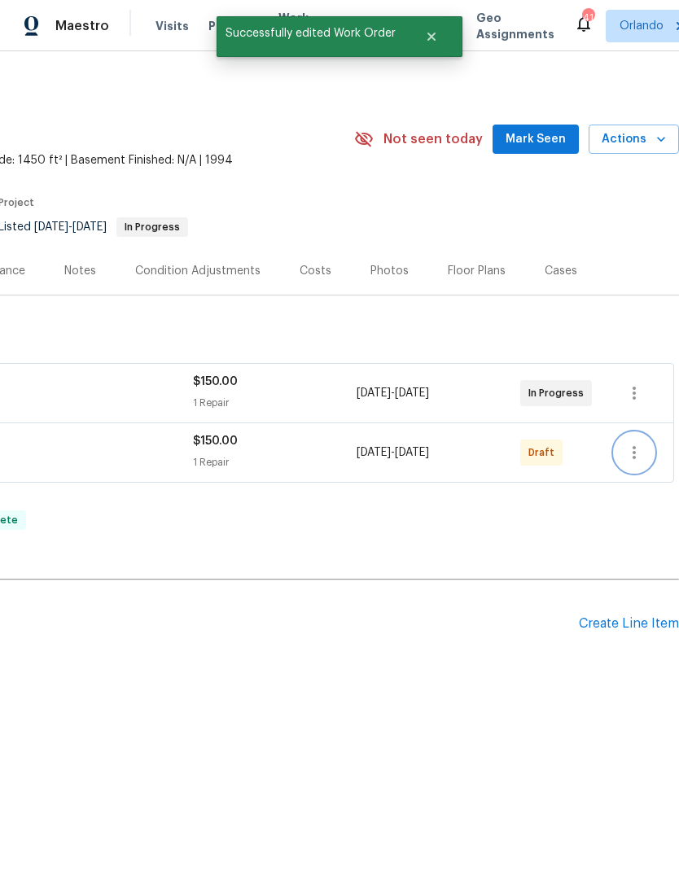
click at [633, 457] on icon "button" at bounding box center [634, 452] width 3 height 13
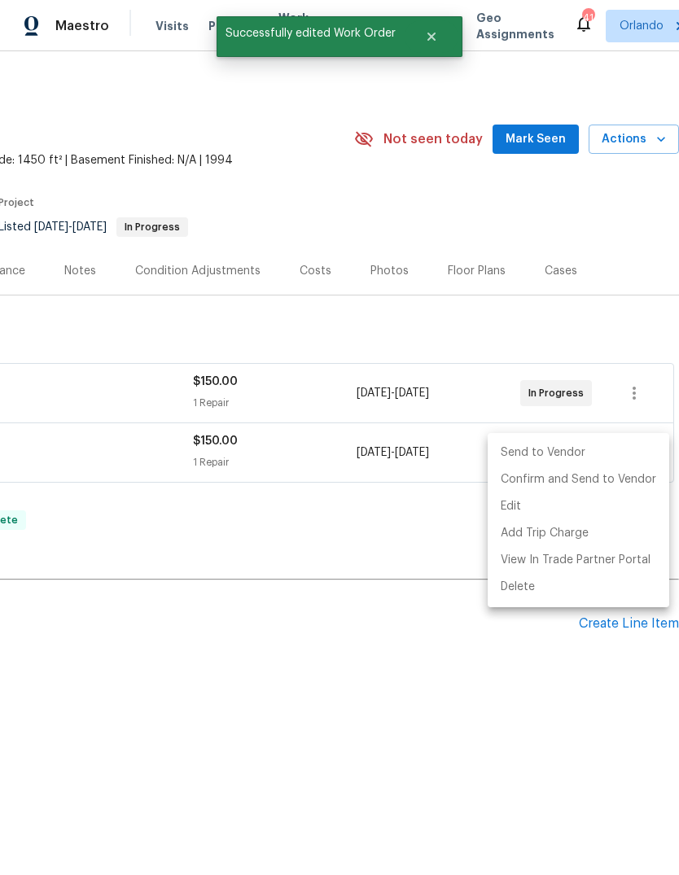
click at [602, 449] on li "Send to Vendor" at bounding box center [579, 453] width 182 height 27
click at [558, 757] on div at bounding box center [339, 437] width 679 height 875
